Goal: Task Accomplishment & Management: Complete application form

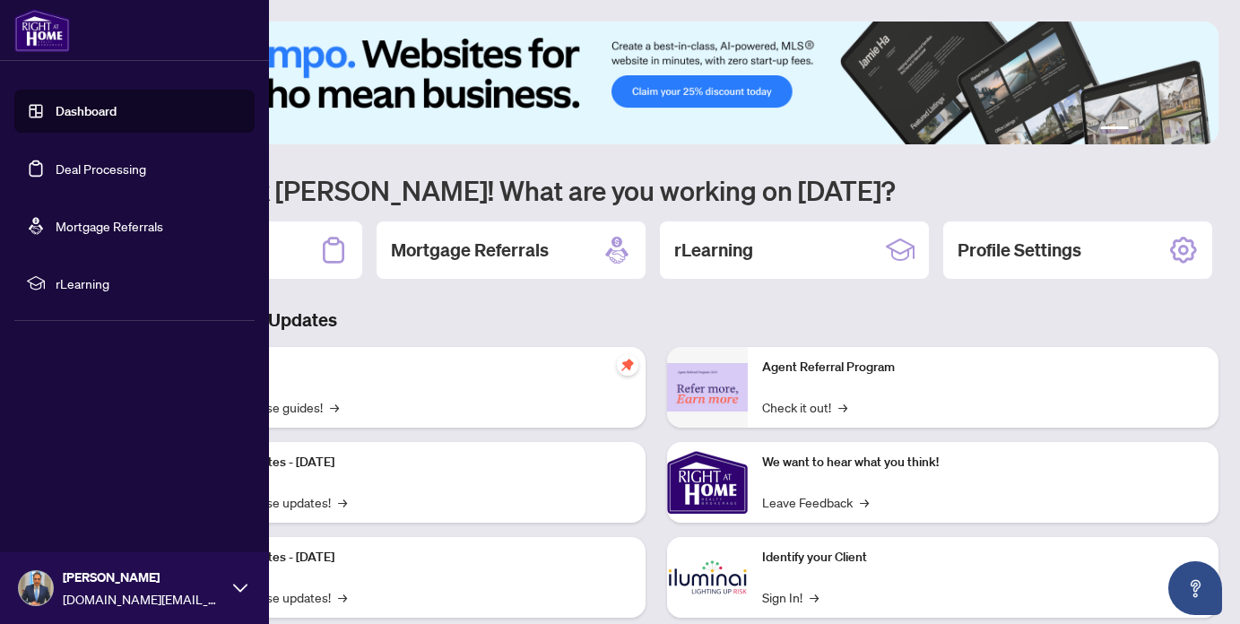
click at [57, 173] on link "Deal Processing" at bounding box center [101, 168] width 91 height 16
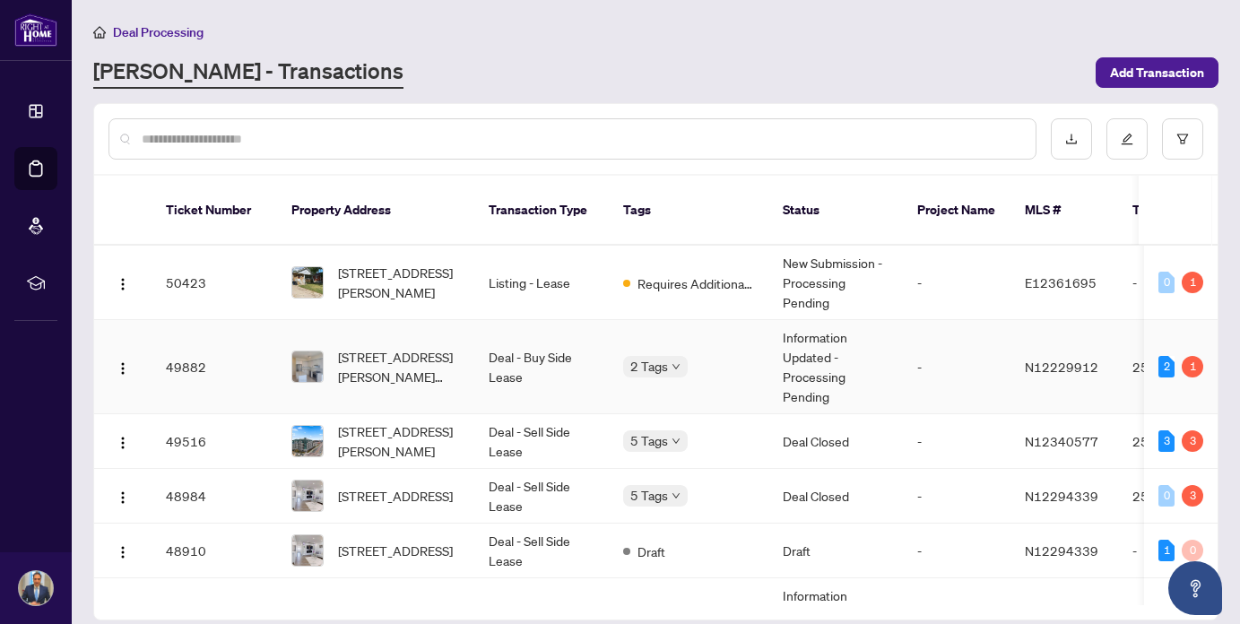
click at [571, 356] on td "Deal - Buy Side Lease" at bounding box center [541, 367] width 134 height 94
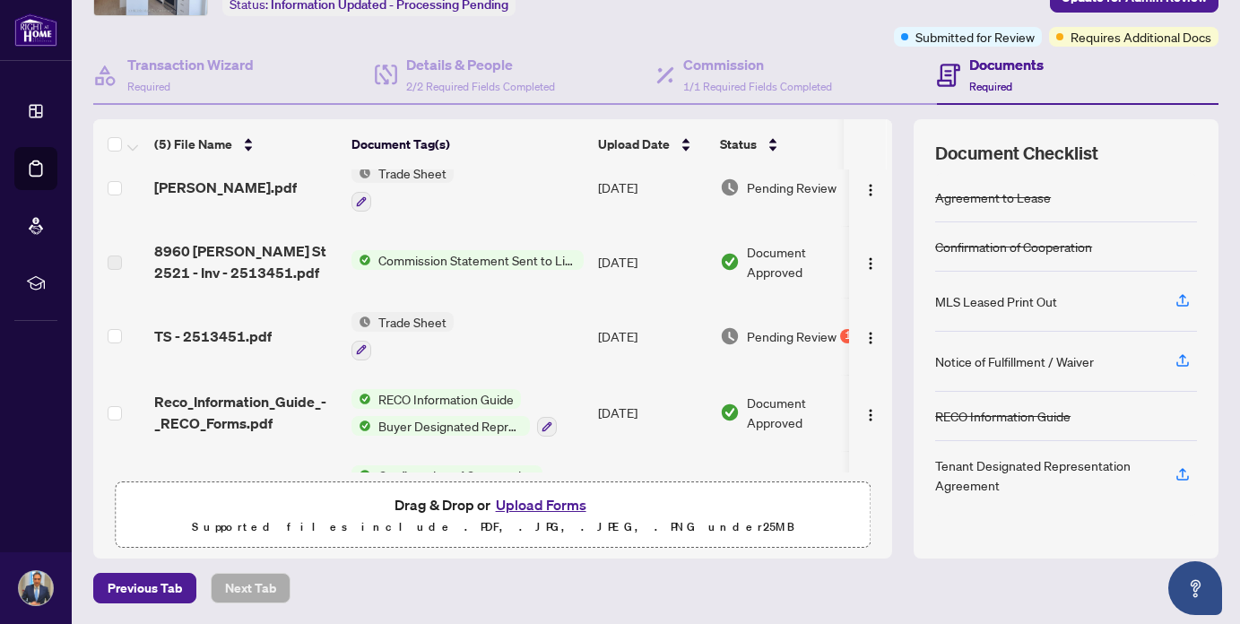
scroll to position [22, 0]
click at [560, 507] on button "Upload Forms" at bounding box center [540, 504] width 101 height 23
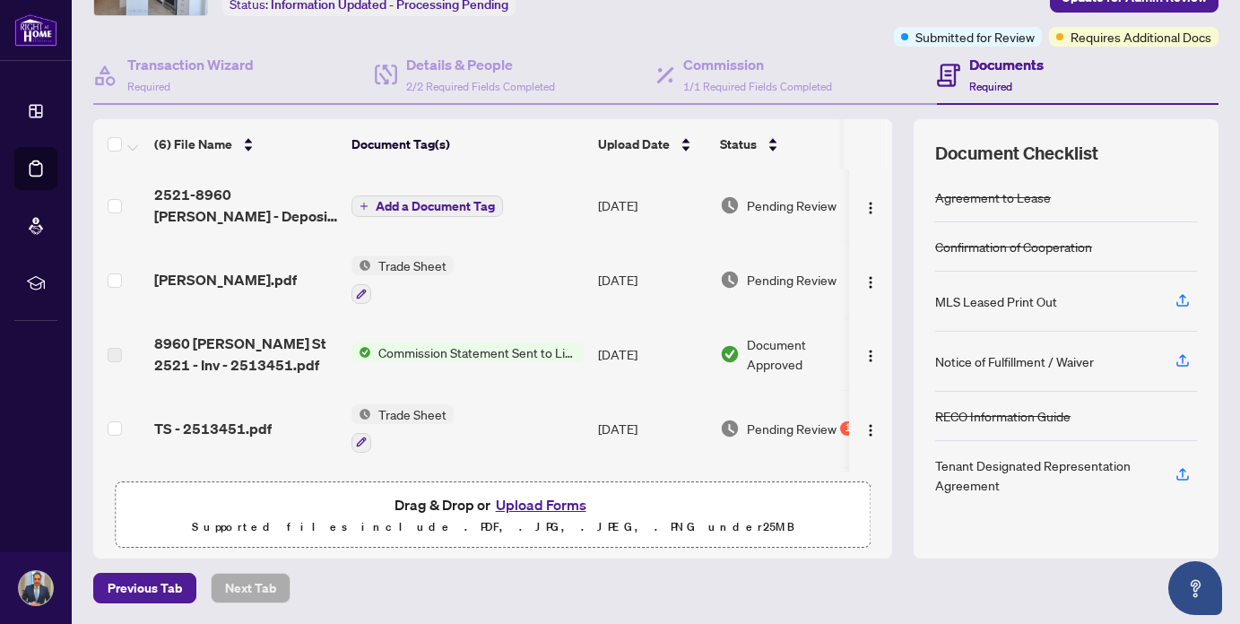
scroll to position [0, 0]
click at [439, 205] on span "Add a Document Tag" at bounding box center [435, 206] width 119 height 13
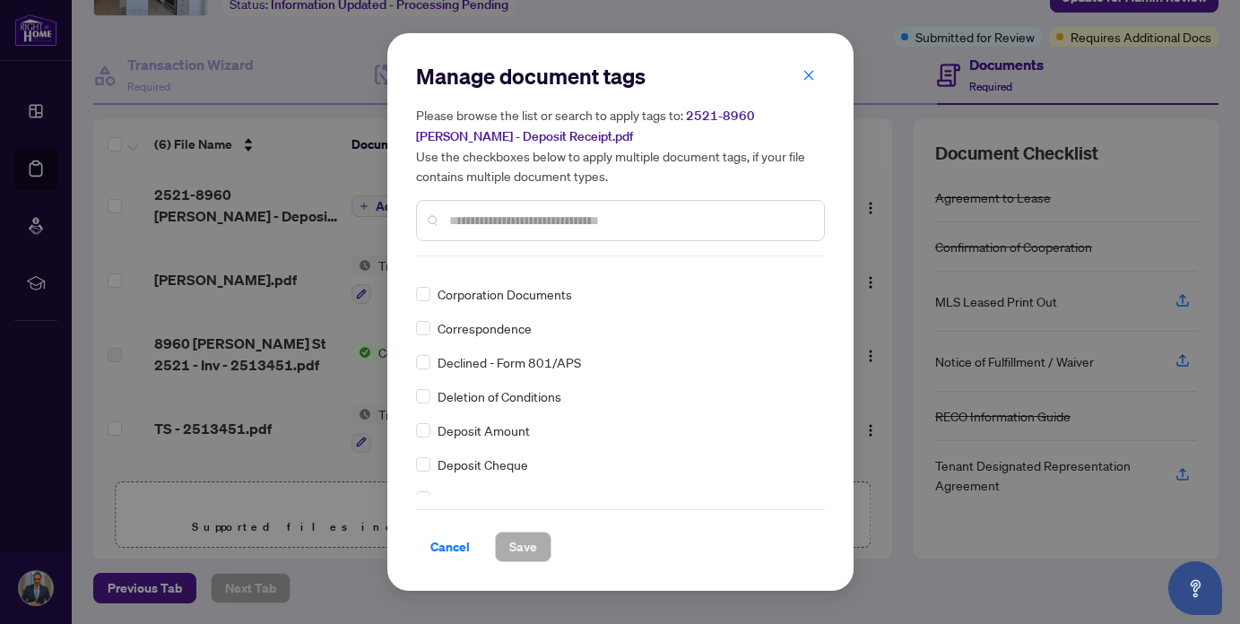
scroll to position [1293, 0]
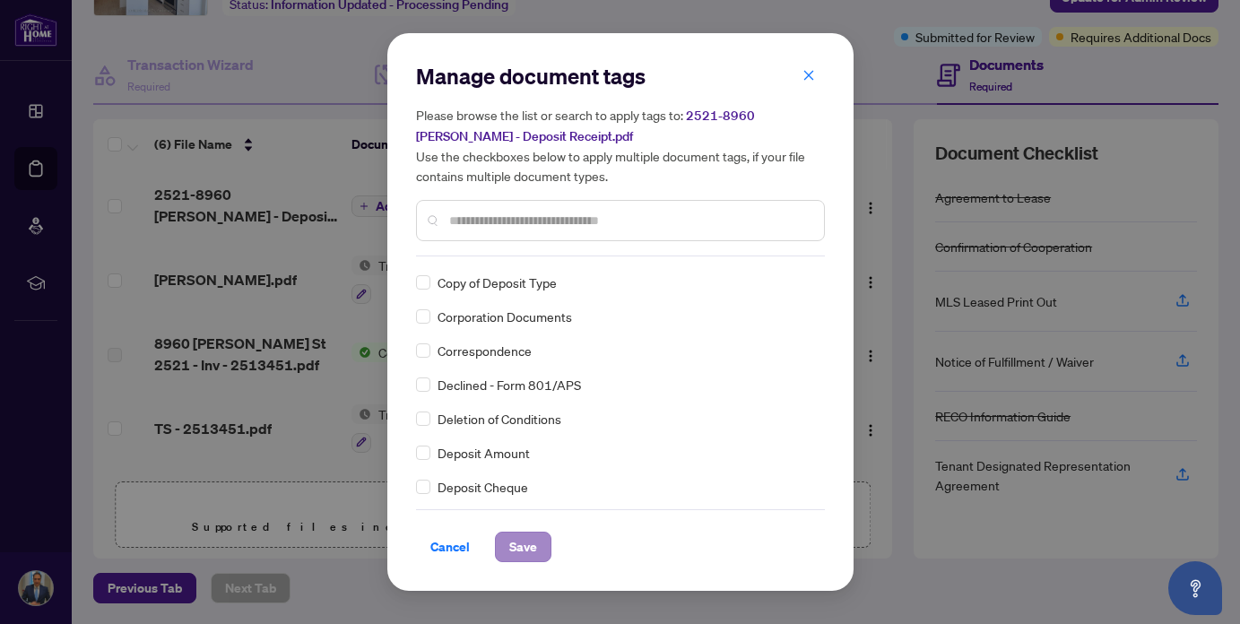
click at [515, 545] on span "Save" at bounding box center [523, 546] width 28 height 29
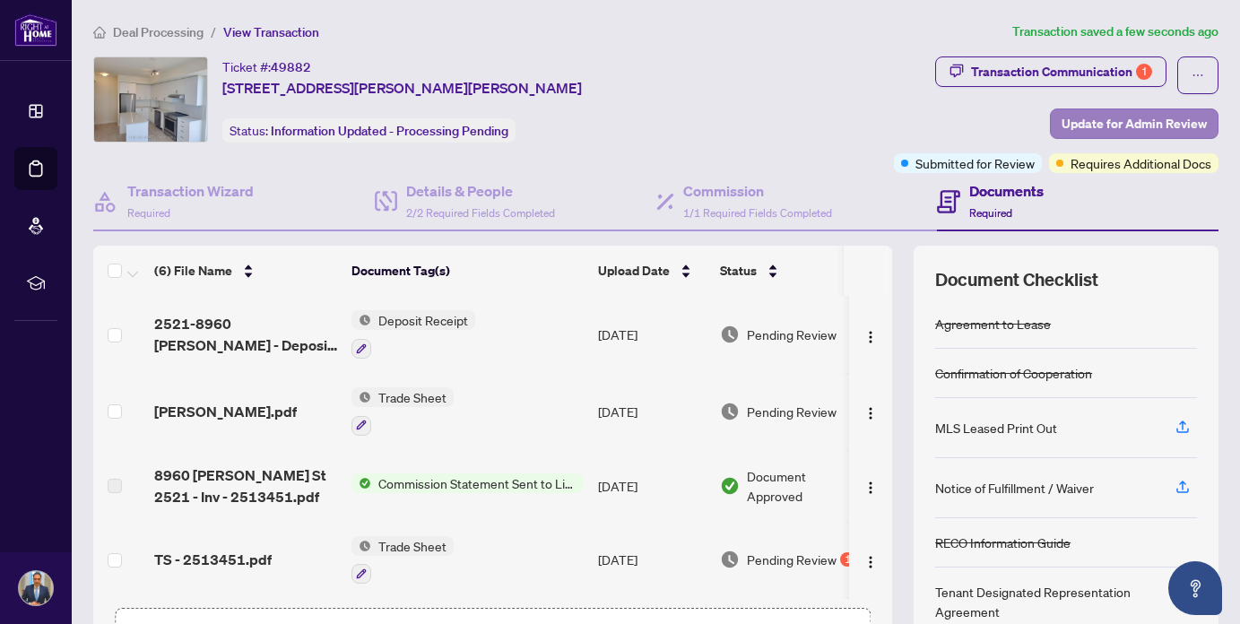
scroll to position [0, 0]
click at [1105, 131] on span "Update for Admin Review" at bounding box center [1133, 123] width 145 height 29
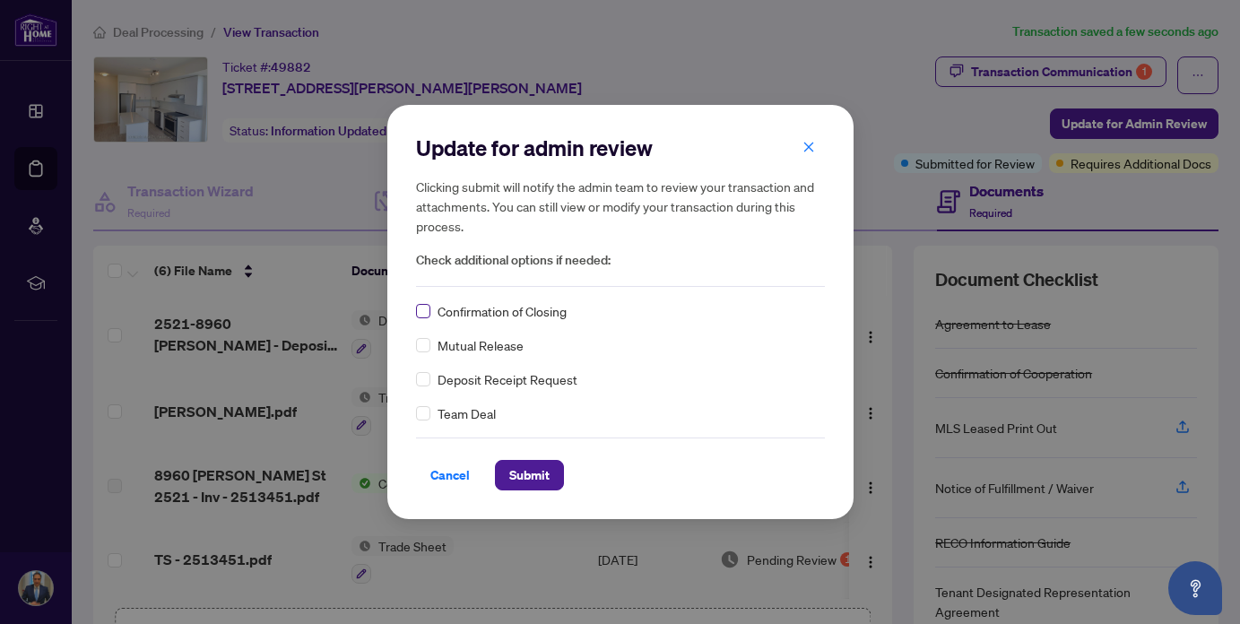
click at [424, 316] on span at bounding box center [423, 311] width 14 height 14
click at [541, 471] on span "Submit" at bounding box center [529, 475] width 40 height 29
